Goal: Book appointment/travel/reservation

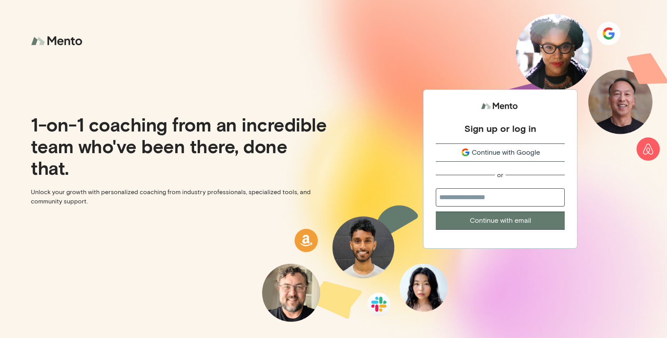
click at [497, 158] on button "Continue with Google" at bounding box center [500, 152] width 129 height 18
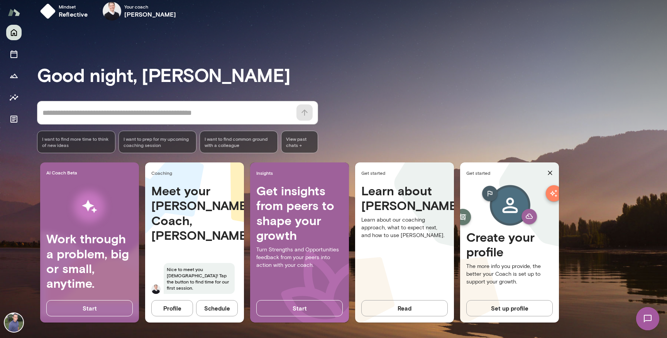
click at [216, 310] on button "Schedule" at bounding box center [217, 308] width 42 height 16
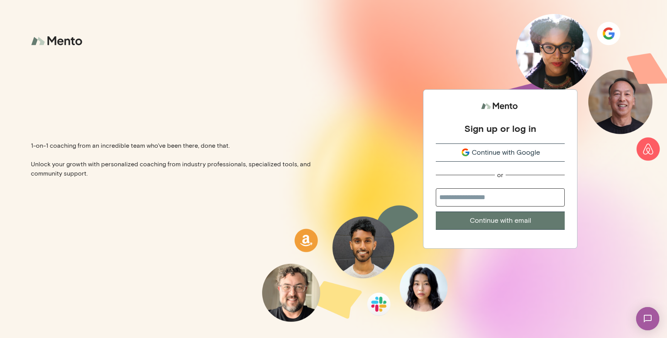
click at [498, 152] on span "Continue with Google" at bounding box center [506, 152] width 68 height 10
click at [504, 153] on span "Continue with Google" at bounding box center [506, 152] width 68 height 10
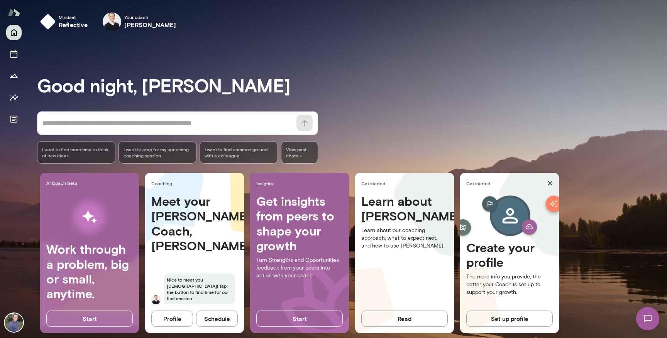
click at [216, 318] on button "Schedule" at bounding box center [217, 318] width 42 height 16
